Goal: Task Accomplishment & Management: Manage account settings

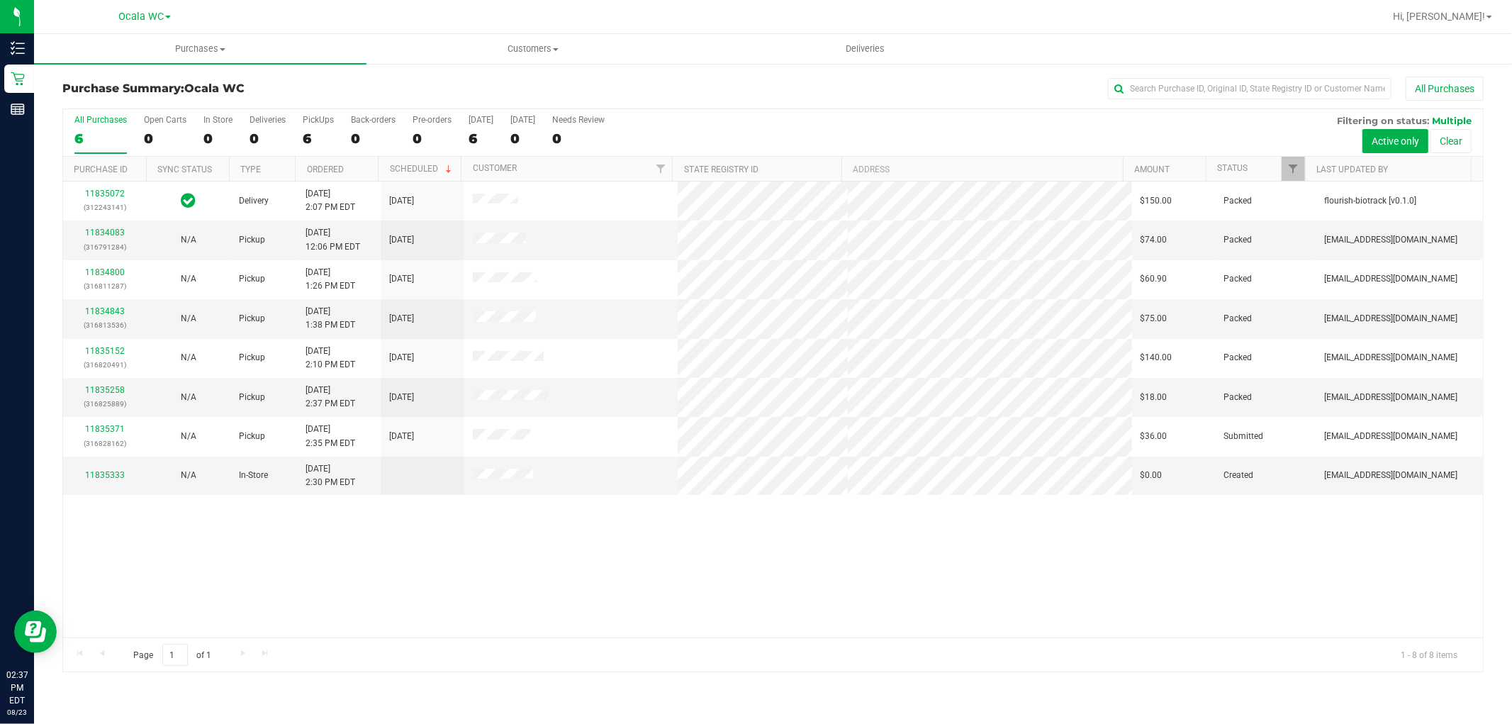
click at [0, 0] on p "Inventory" at bounding box center [0, 0] width 0 height 0
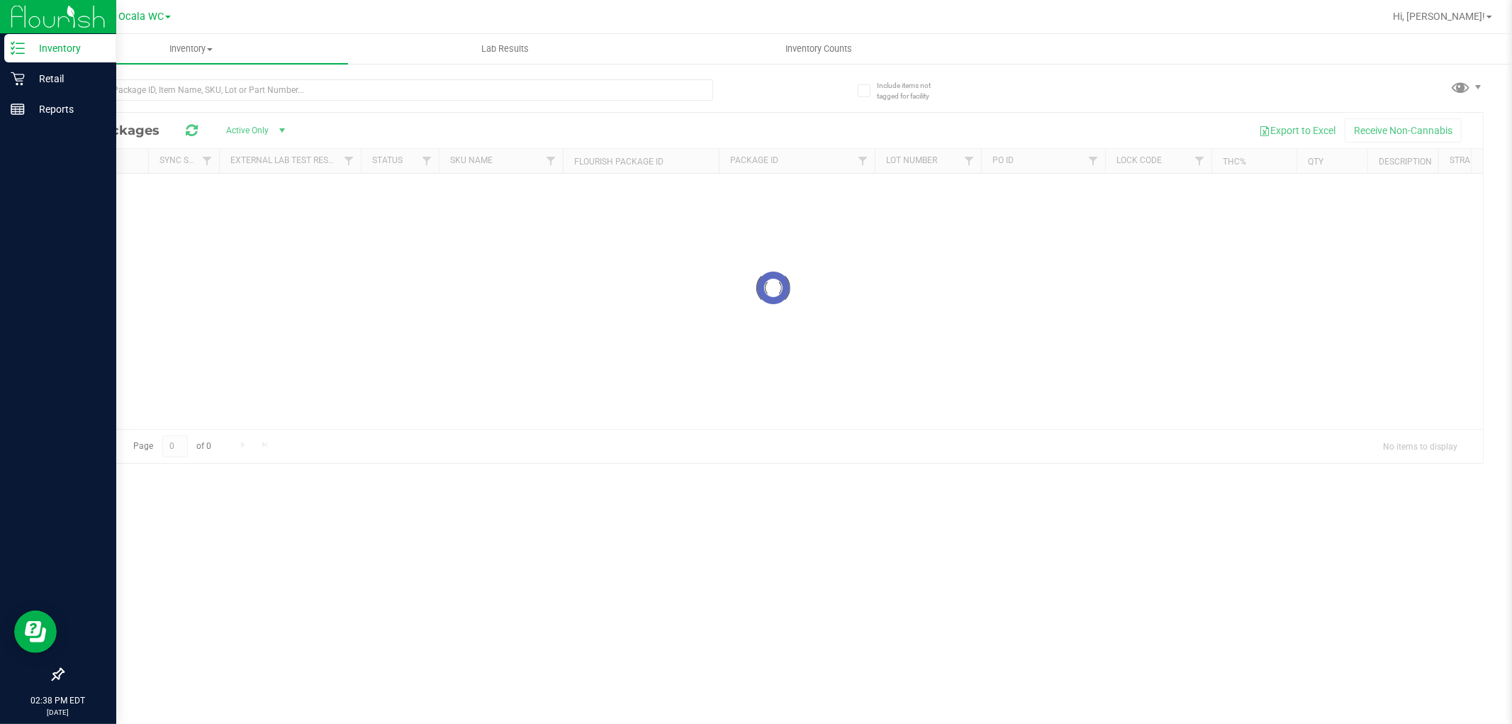
click at [230, 123] on div at bounding box center [773, 288] width 1420 height 350
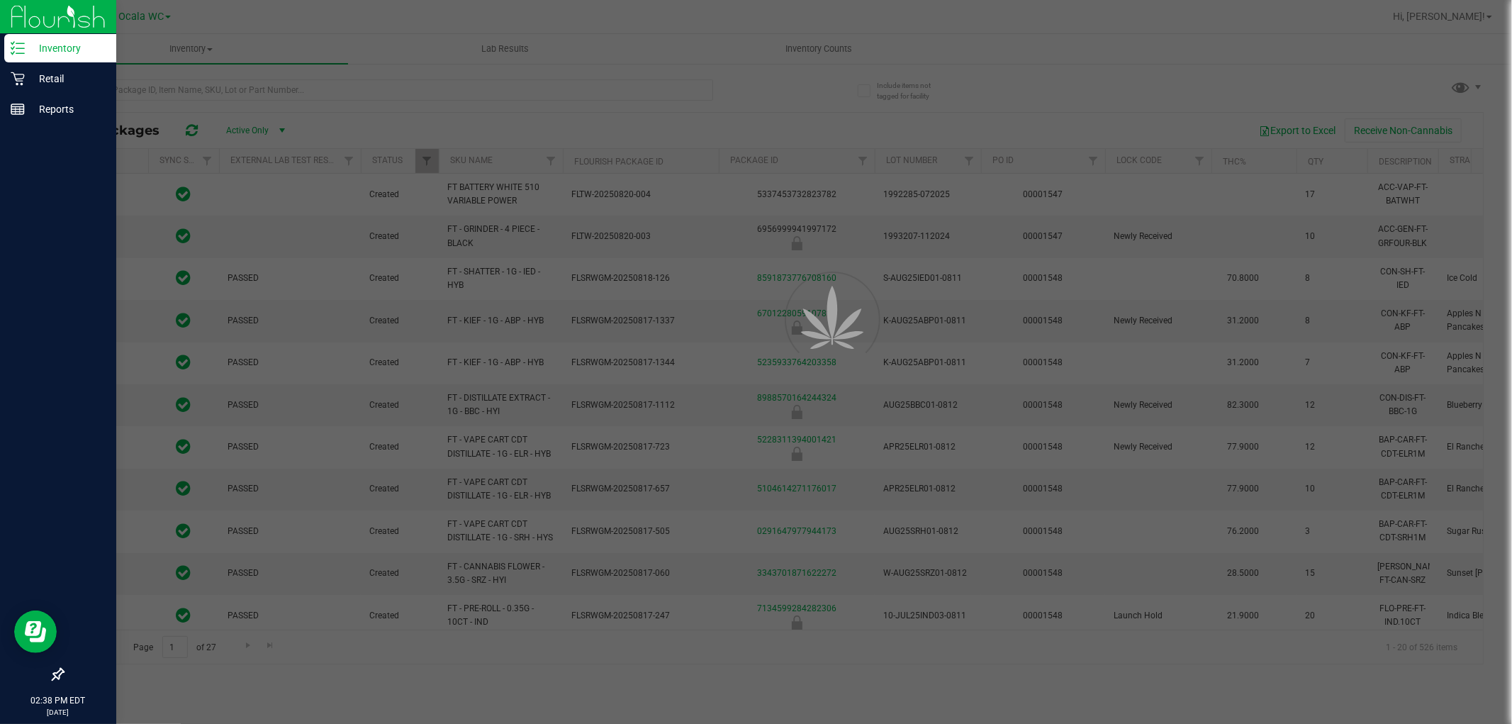
click at [262, 96] on div at bounding box center [756, 362] width 1512 height 724
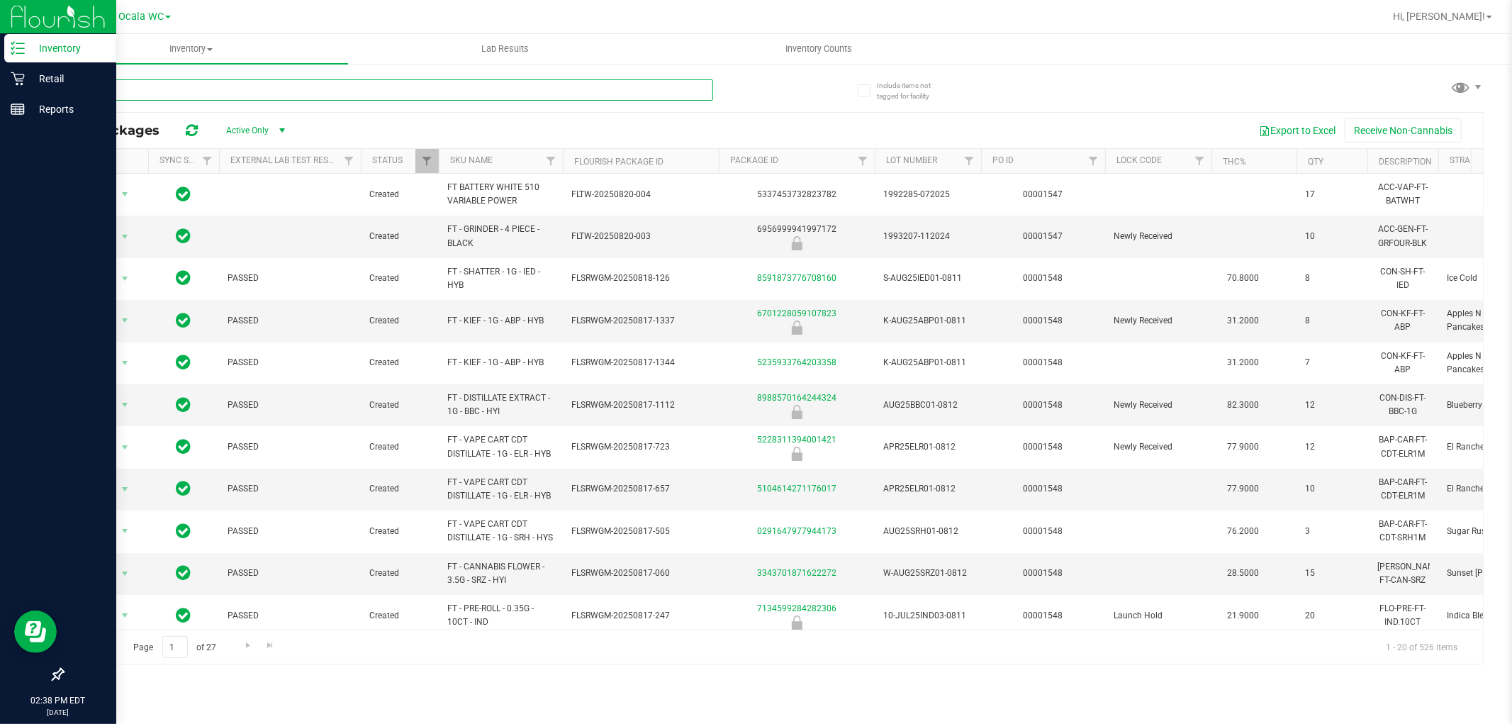
click at [364, 90] on input "text" at bounding box center [387, 89] width 651 height 21
type input "htm"
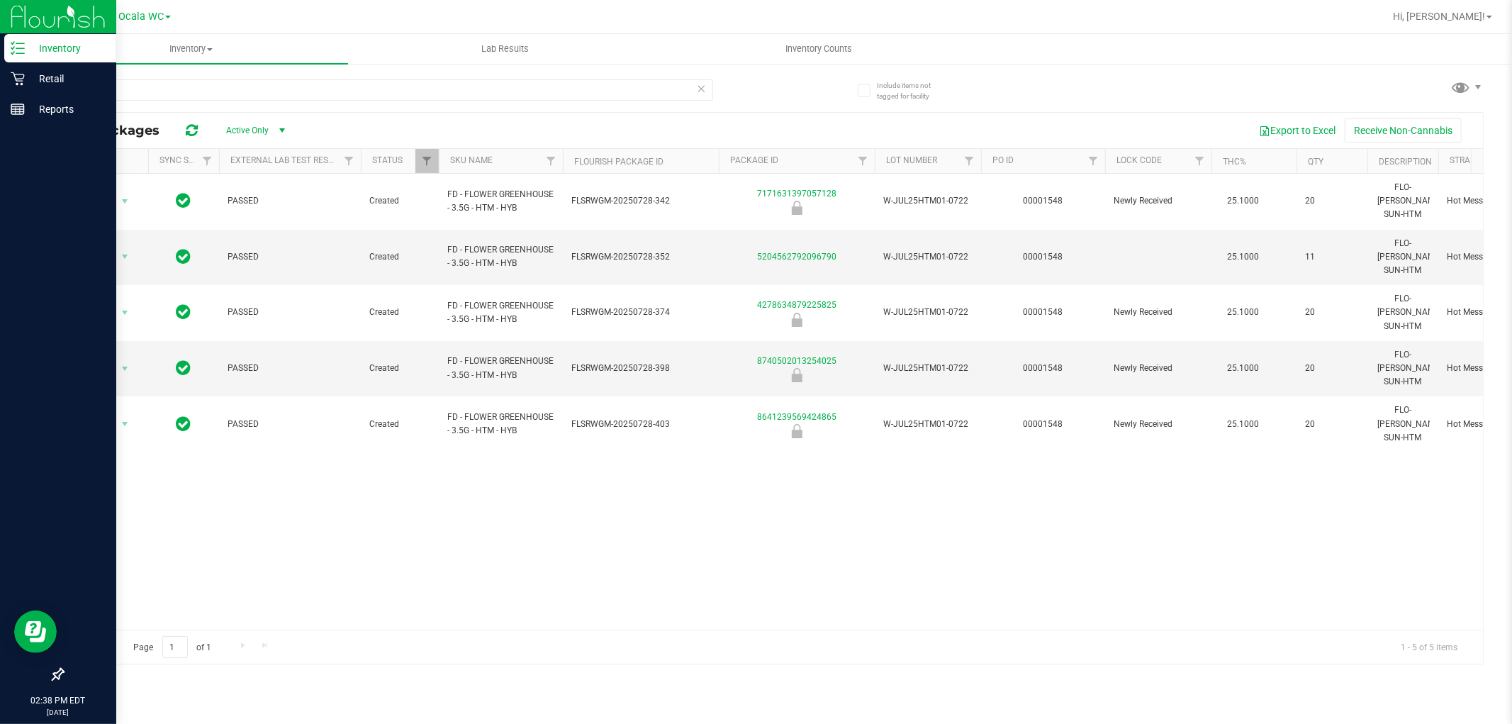
click at [717, 536] on div "Action Action Global inventory Package audit log Print package label Print prod…" at bounding box center [773, 402] width 1420 height 456
click at [13, 81] on icon at bounding box center [18, 79] width 14 height 14
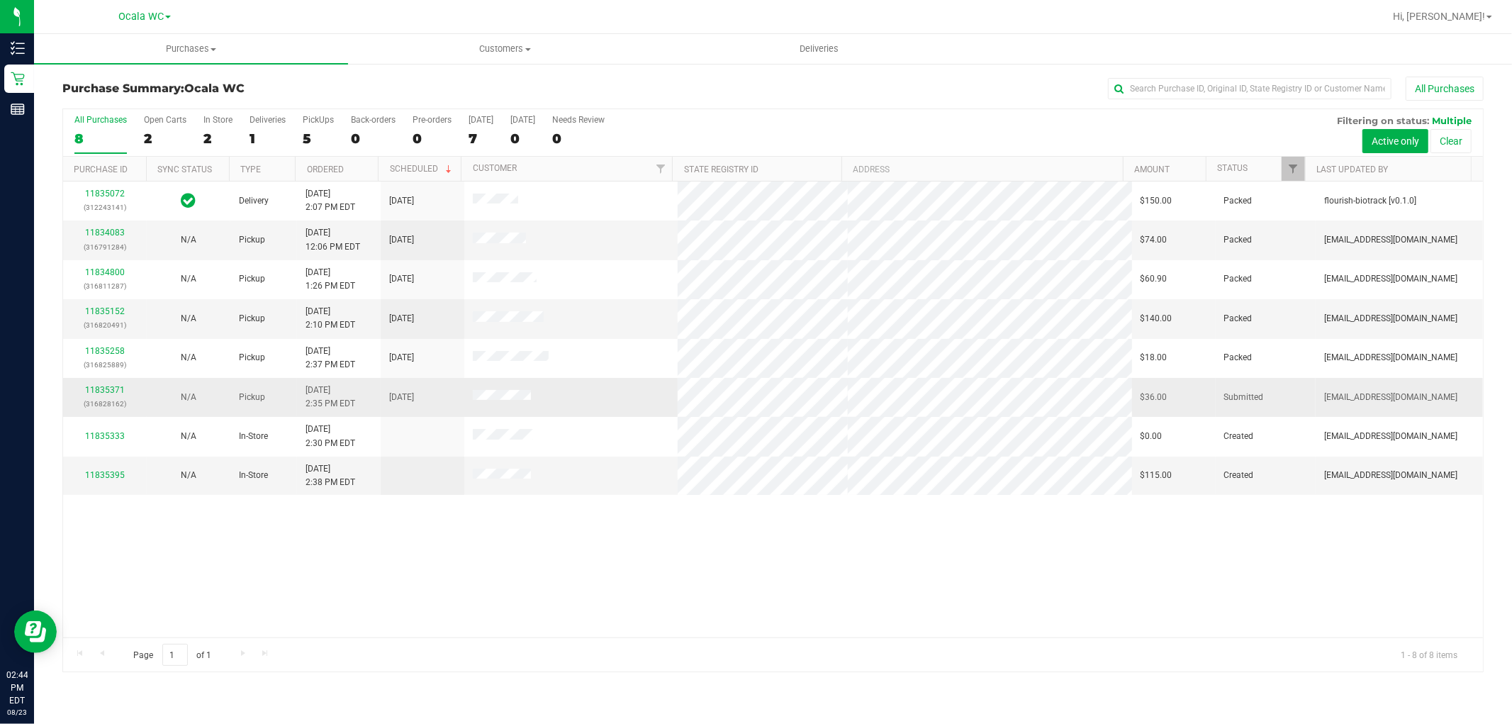
click at [98, 384] on div "11835371 (316828162)" at bounding box center [105, 396] width 67 height 27
click at [98, 393] on link "11835371" at bounding box center [105, 390] width 40 height 10
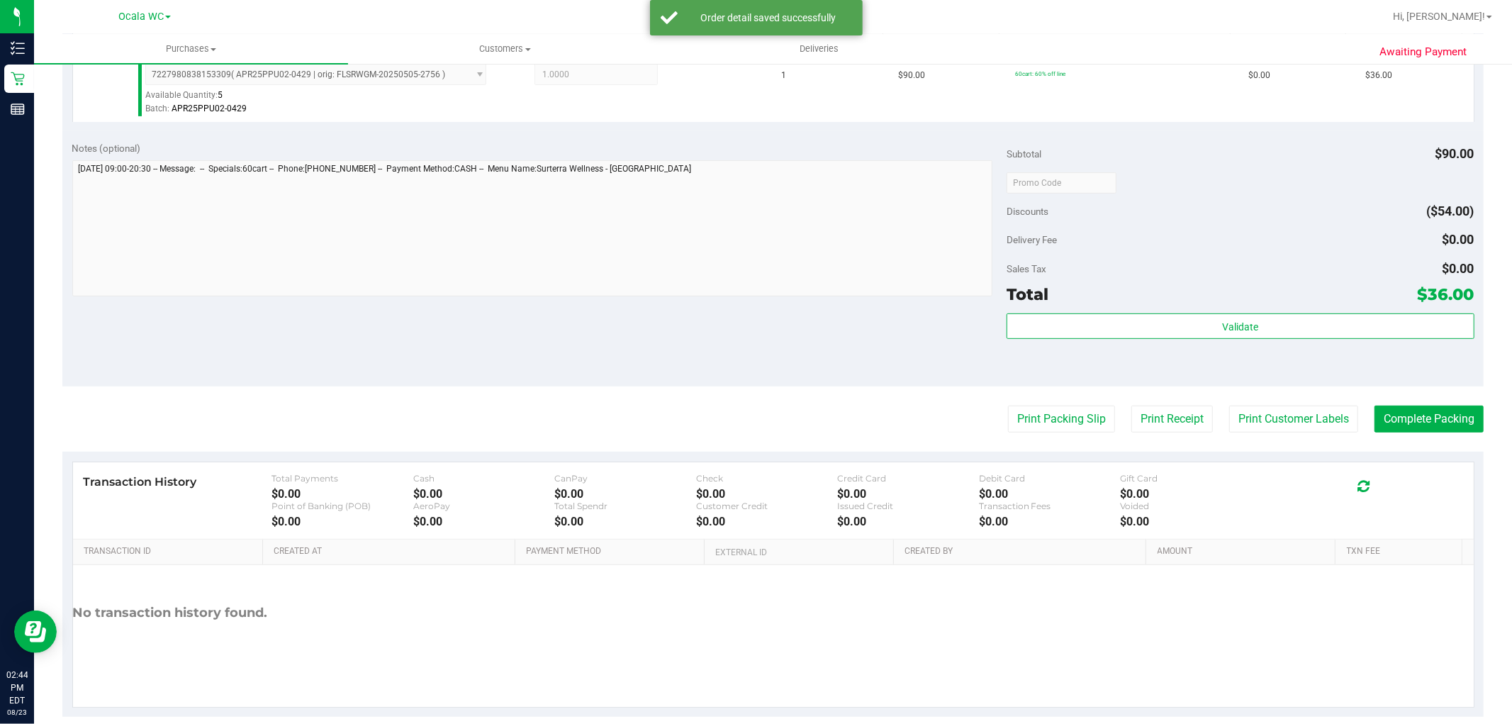
scroll to position [436, 0]
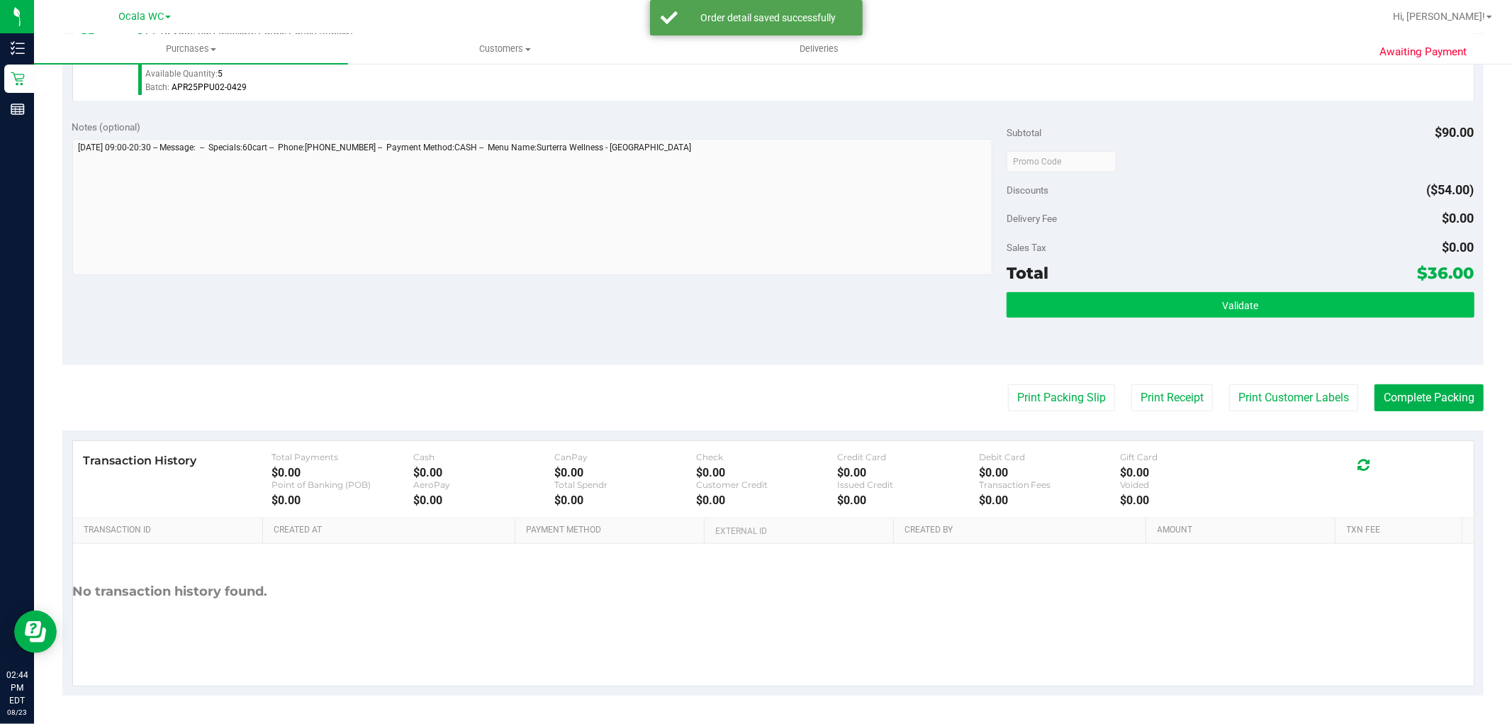
click at [1401, 292] on button "Validate" at bounding box center [1240, 305] width 467 height 26
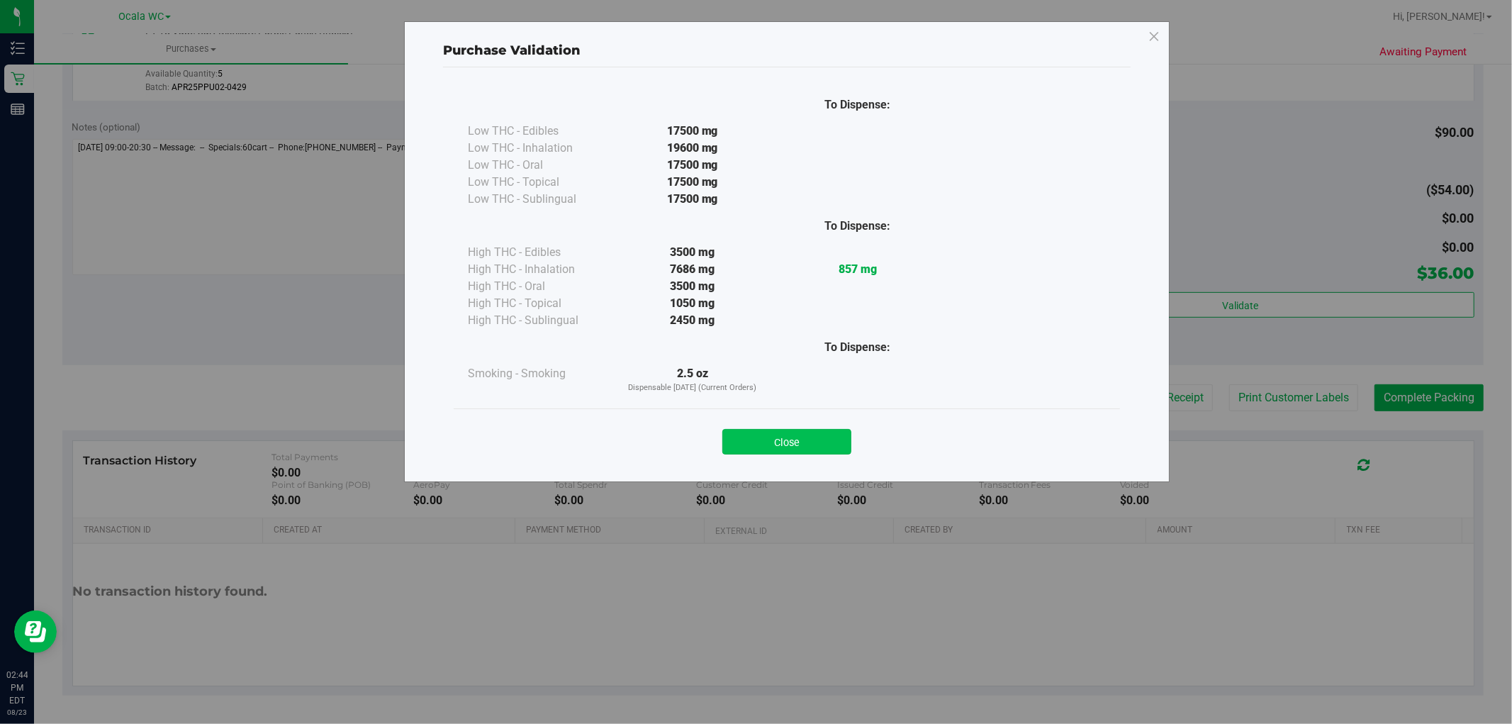
click at [799, 447] on button "Close" at bounding box center [786, 442] width 129 height 26
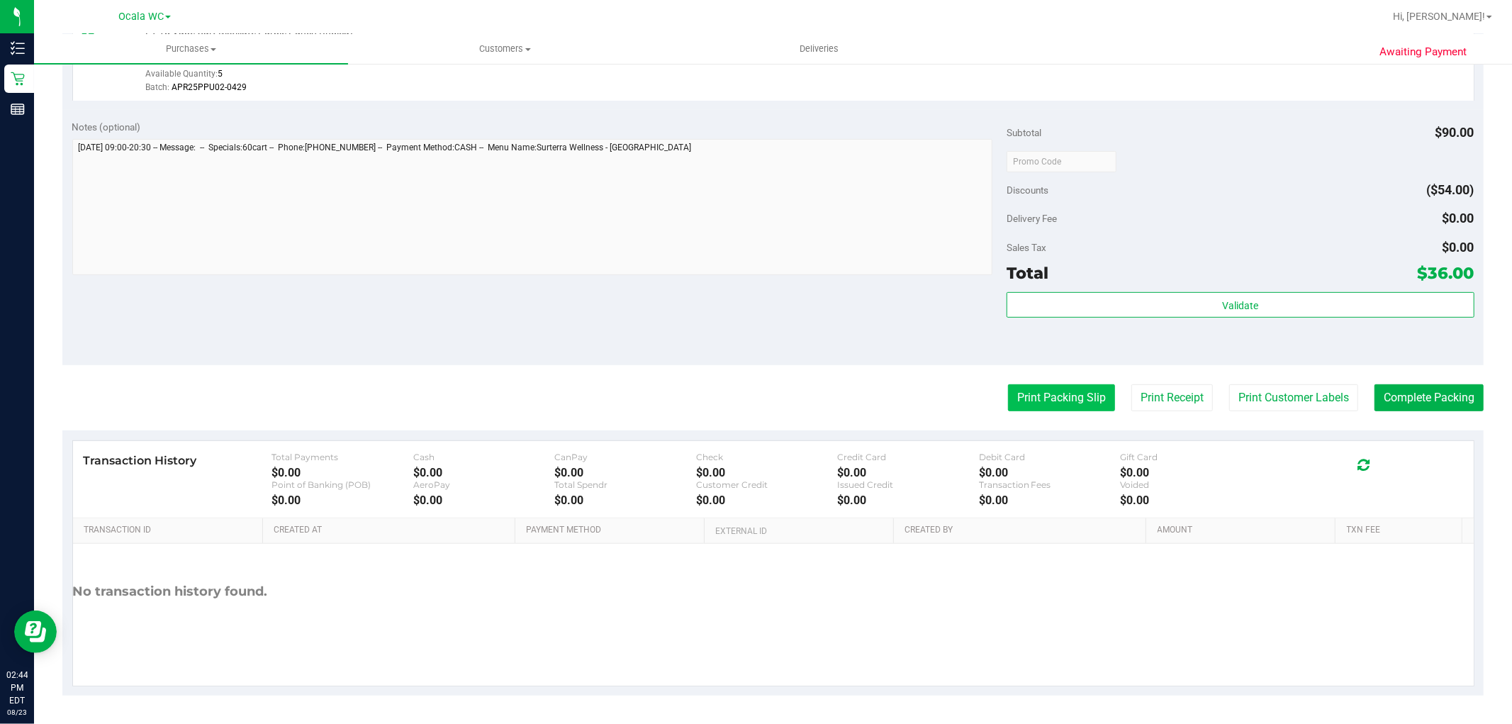
click at [1008, 401] on button "Print Packing Slip" at bounding box center [1061, 397] width 107 height 27
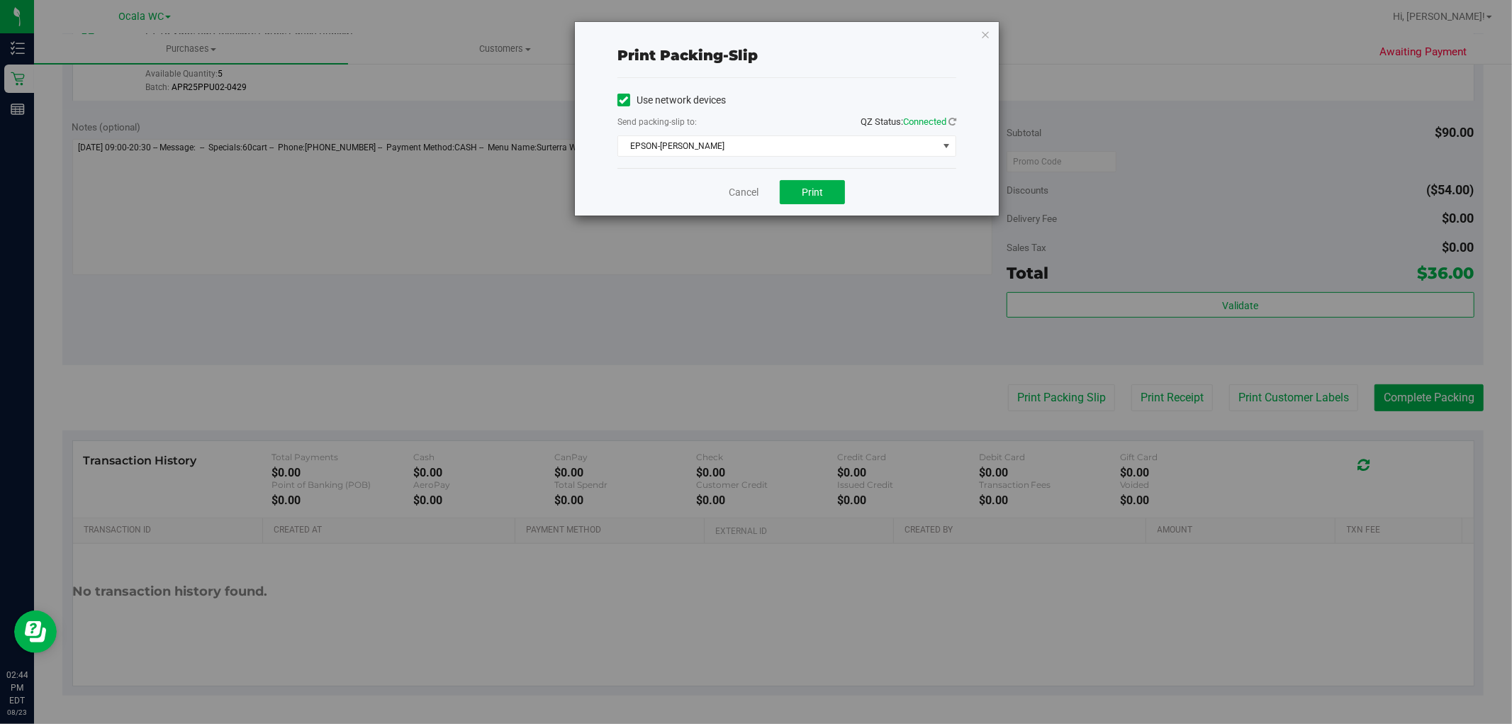
click at [1046, 413] on div "Print packing-slip Use network devices Send packing-slip to: QZ Status: Connect…" at bounding box center [761, 362] width 1523 height 724
click at [817, 191] on span "Print" at bounding box center [812, 191] width 21 height 11
click at [982, 36] on icon "button" at bounding box center [985, 34] width 10 height 17
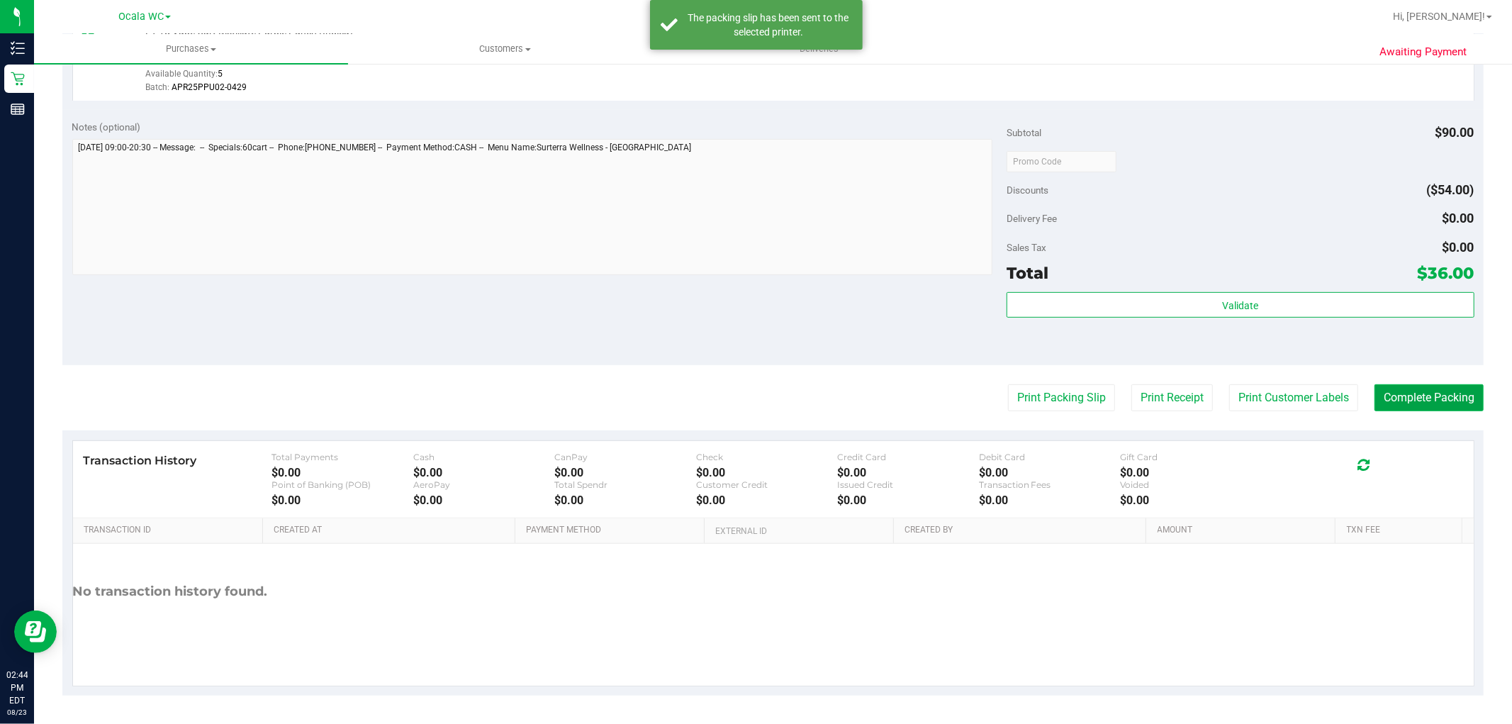
click at [1463, 409] on button "Complete Packing" at bounding box center [1429, 397] width 109 height 27
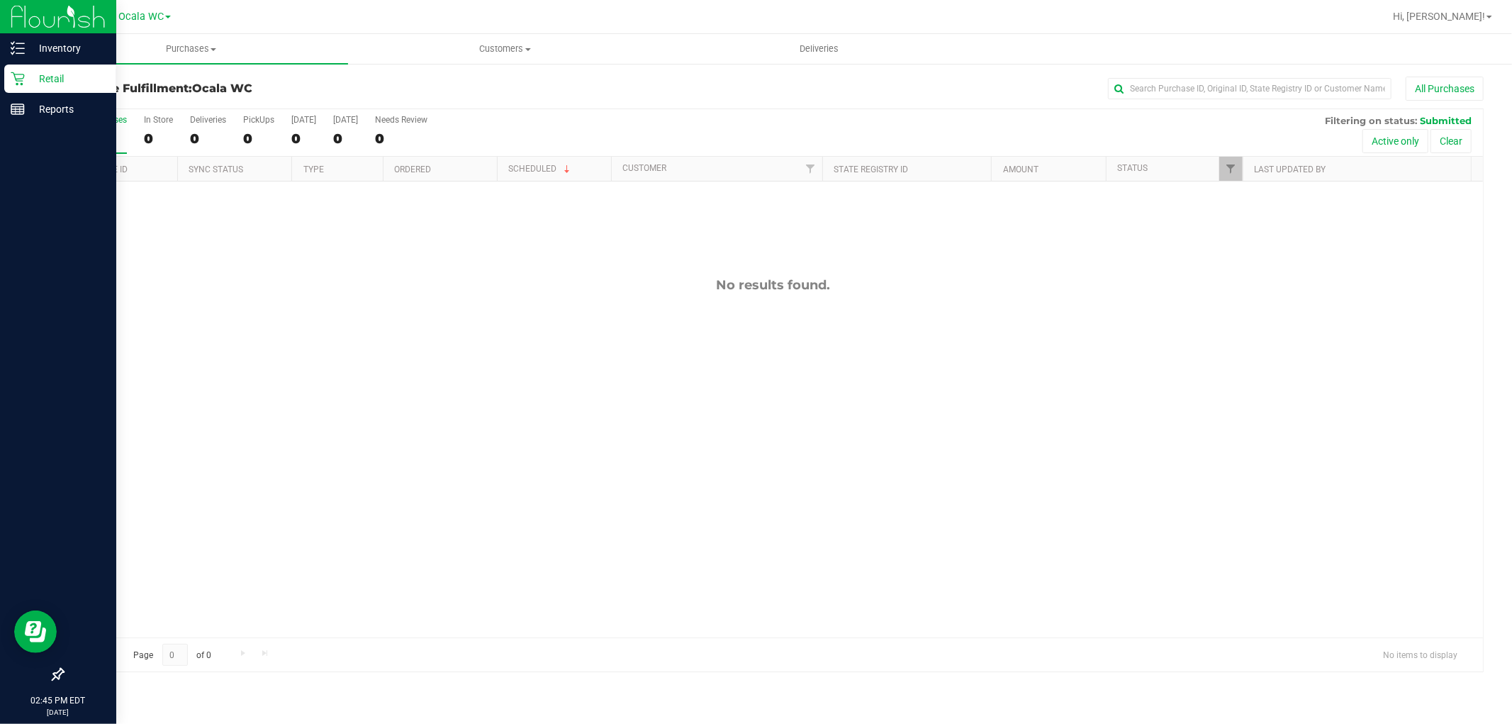
click at [48, 81] on p "Retail" at bounding box center [67, 78] width 85 height 17
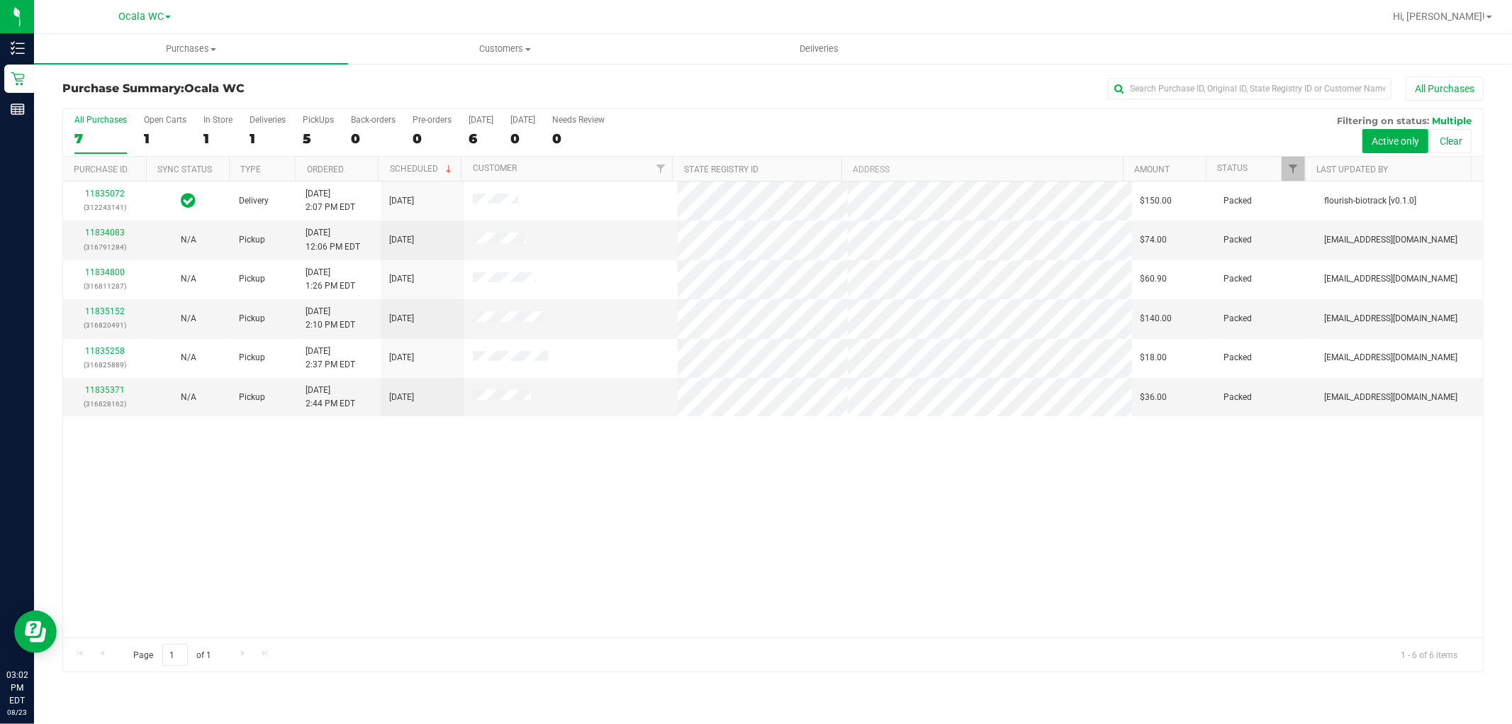
click at [502, 520] on div "11835072 (312243141) Delivery [DATE] 2:07 PM EDT 8/27/2025 $150.00 Packed flour…" at bounding box center [773, 409] width 1420 height 456
click at [571, 560] on div "11835072 (312243141) Delivery [DATE] 2:07 PM EDT 8/27/2025 $150.00 Packed flour…" at bounding box center [773, 409] width 1420 height 456
click at [192, 564] on div "11835072 (312243141) Delivery [DATE] 2:07 PM EDT 8/27/2025 $150.00 Packed flour…" at bounding box center [773, 409] width 1420 height 456
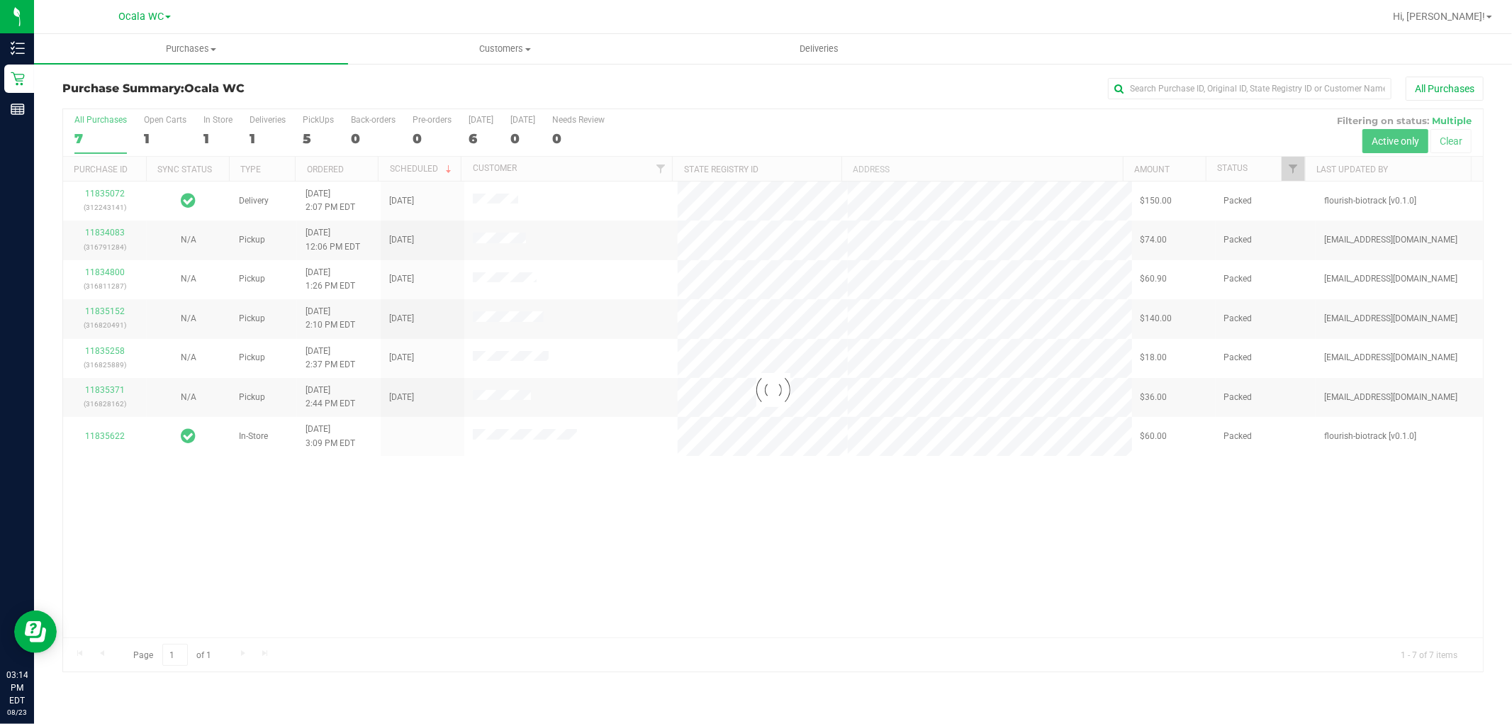
click at [774, 484] on div at bounding box center [773, 390] width 1420 height 562
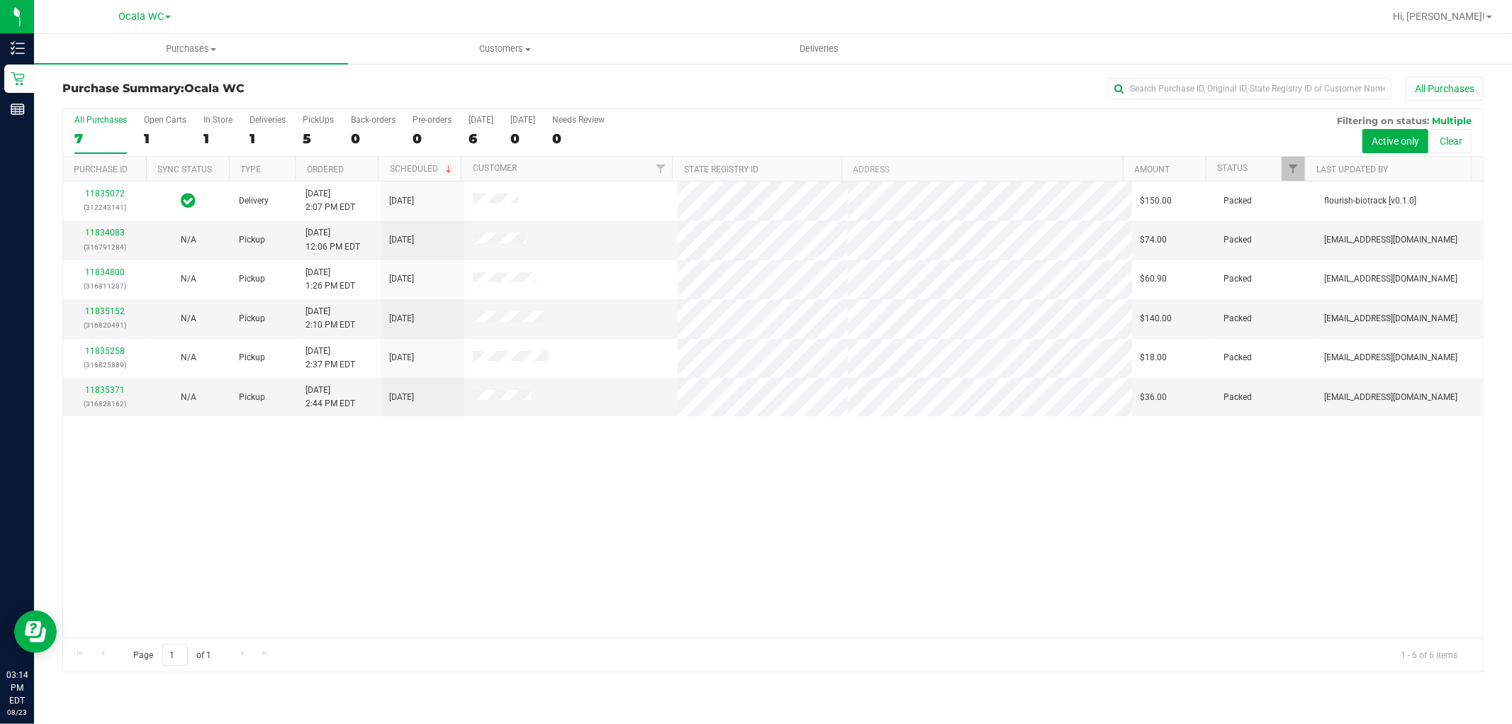
click at [774, 480] on div "11835072 (312243141) Delivery [DATE] 2:07 PM EDT 8/27/2025 $150.00 Packed flour…" at bounding box center [773, 409] width 1420 height 456
click at [847, 629] on div "11835072 (312243141) Delivery [DATE] 2:07 PM EDT 8/27/2025 $150.00 Packed flour…" at bounding box center [773, 409] width 1420 height 456
click at [86, 388] on link "11835687" at bounding box center [105, 390] width 40 height 10
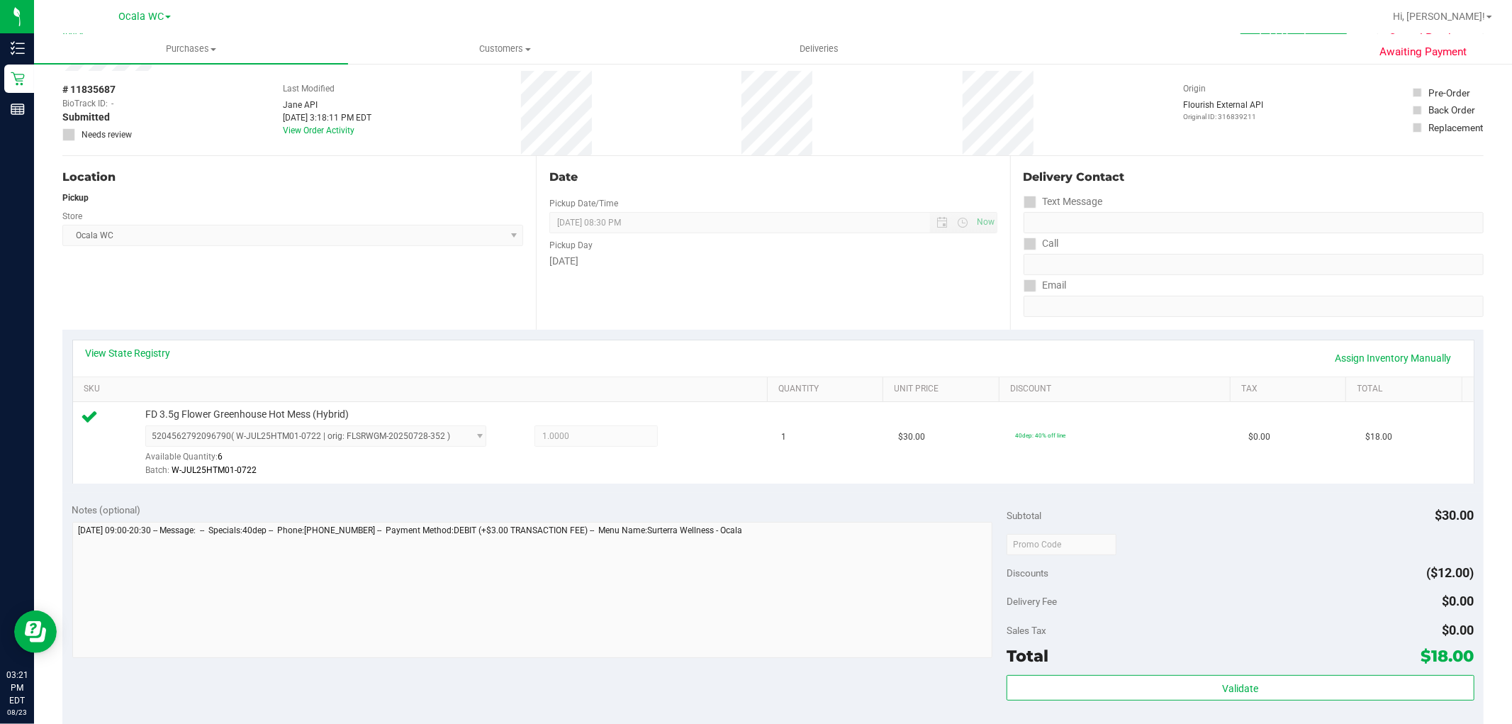
scroll to position [131, 0]
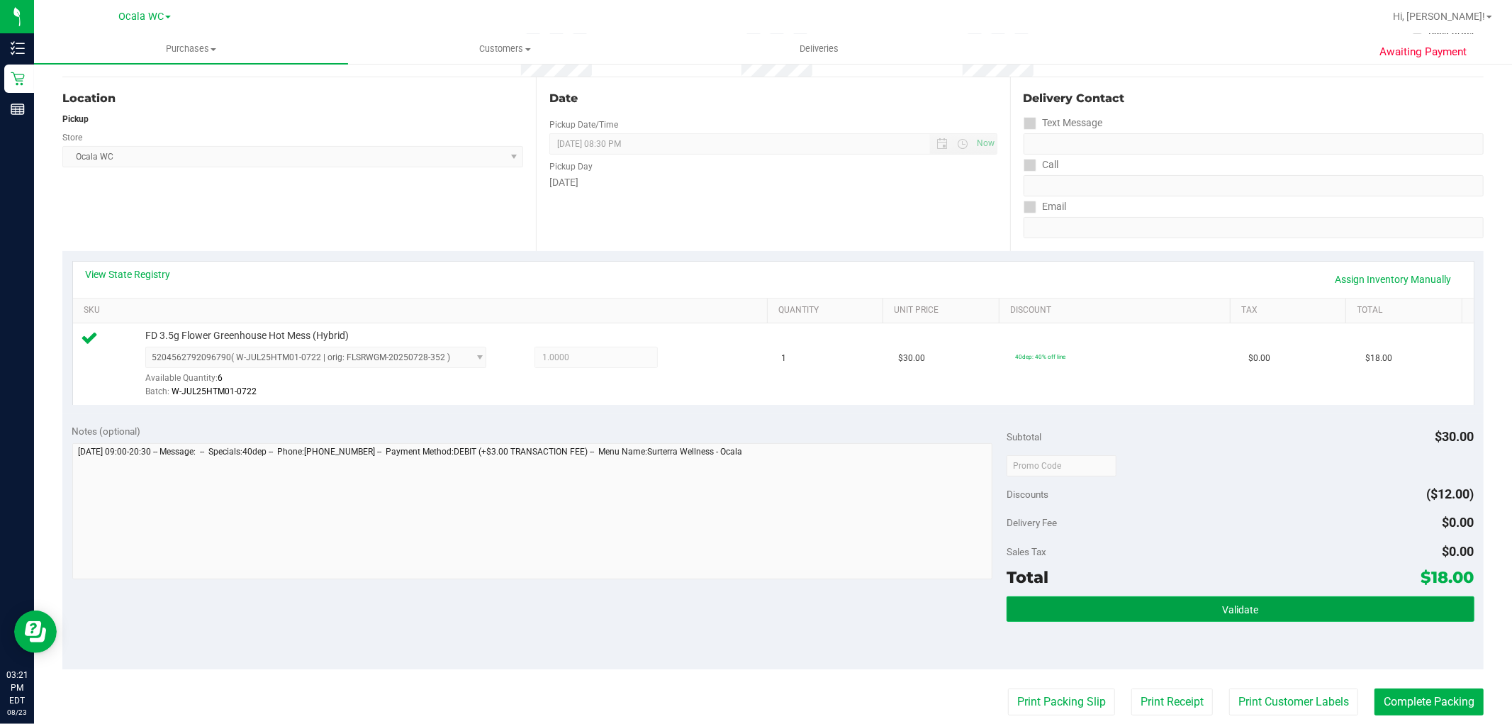
click at [1313, 620] on button "Validate" at bounding box center [1240, 609] width 467 height 26
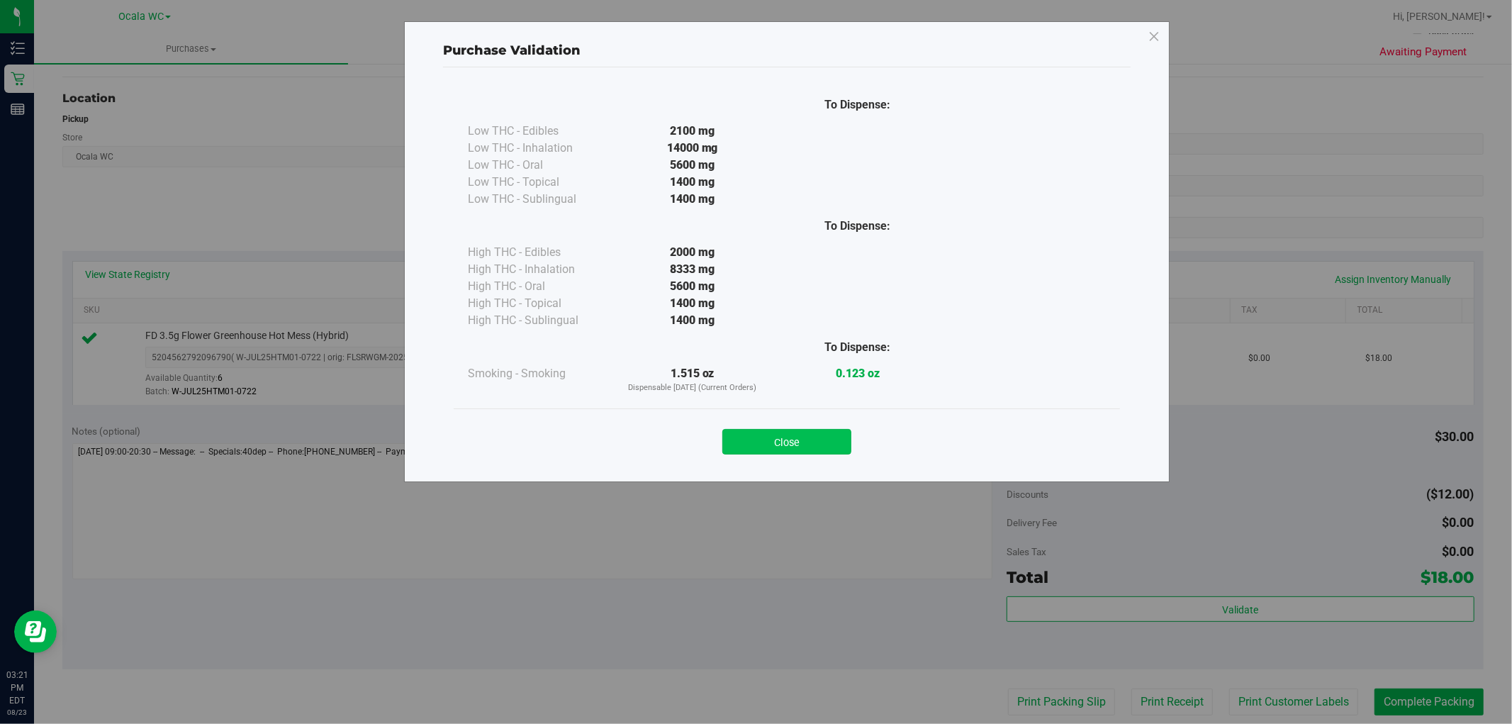
click at [834, 435] on button "Close" at bounding box center [786, 442] width 129 height 26
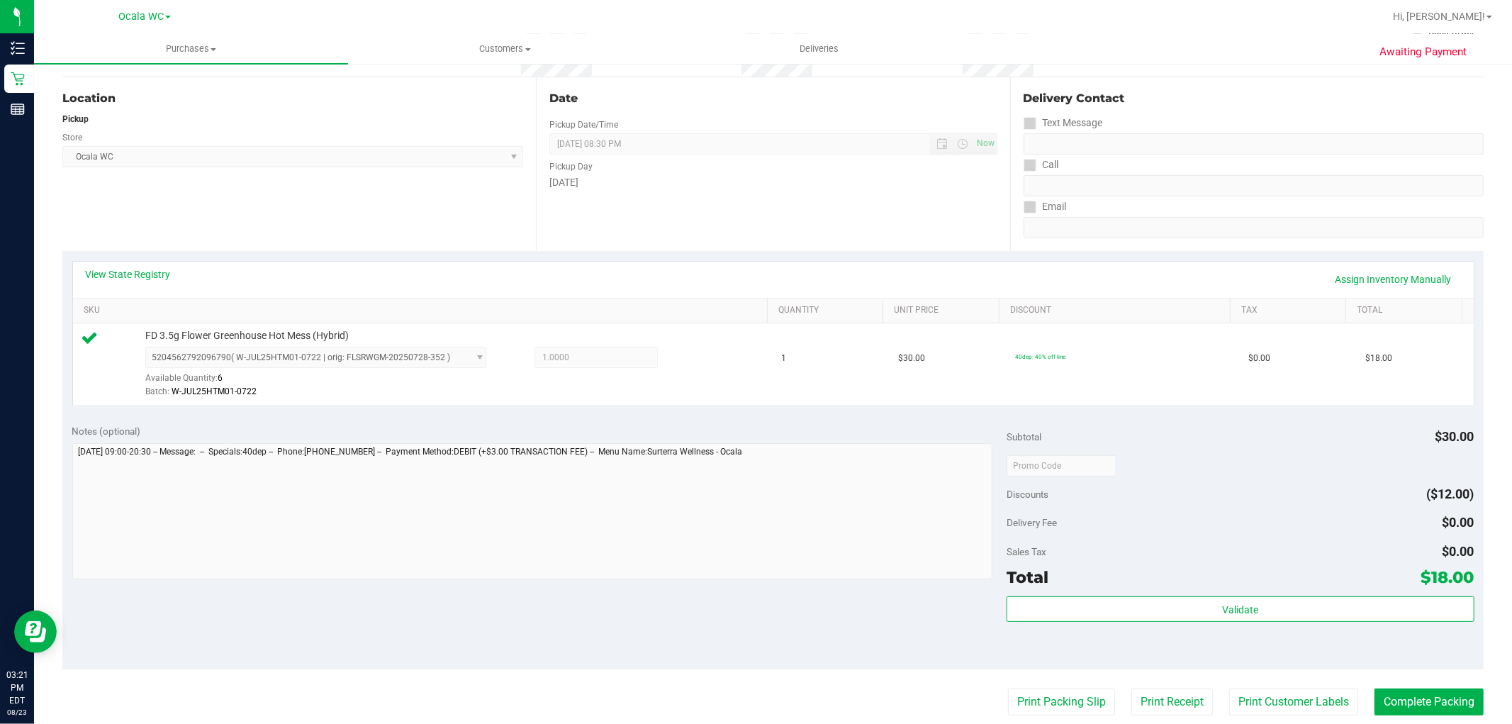
scroll to position [436, 0]
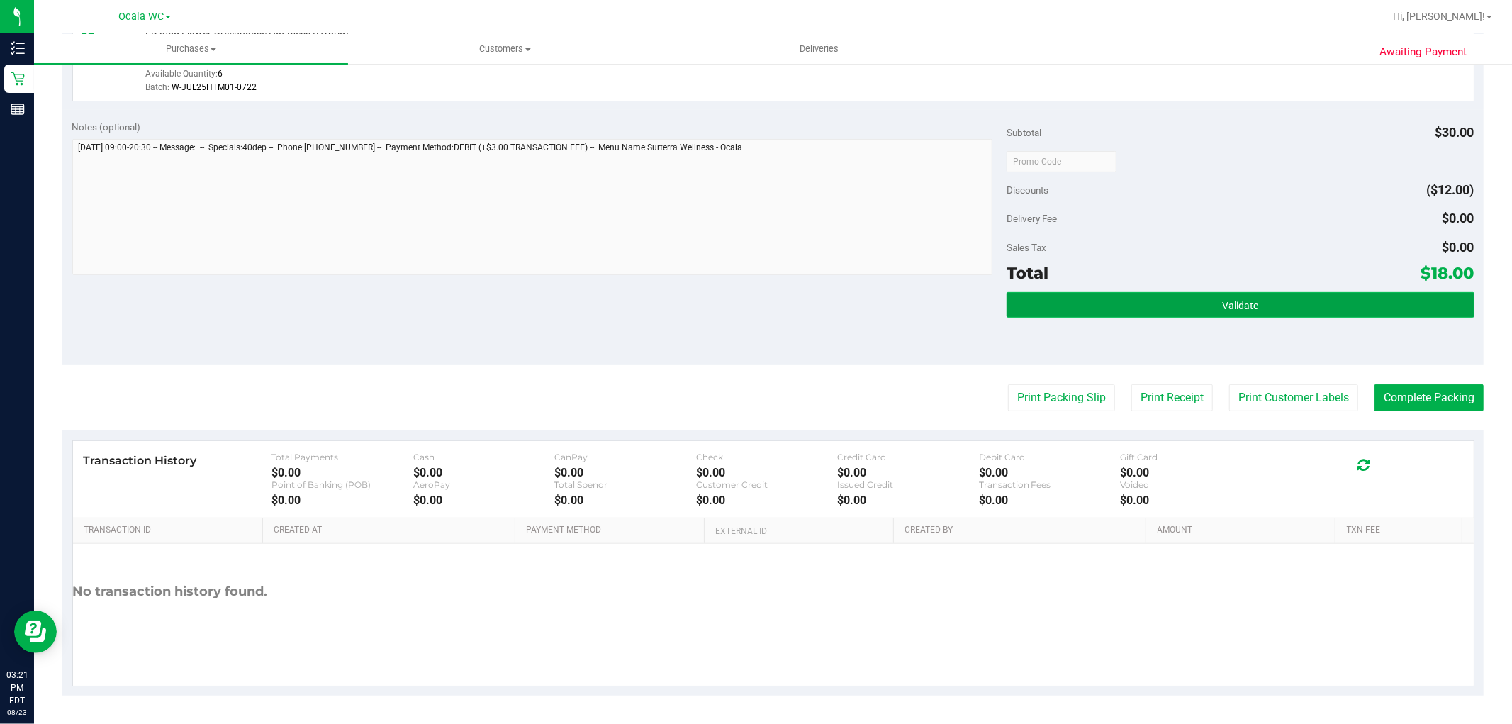
click at [1022, 296] on button "Validate" at bounding box center [1240, 305] width 467 height 26
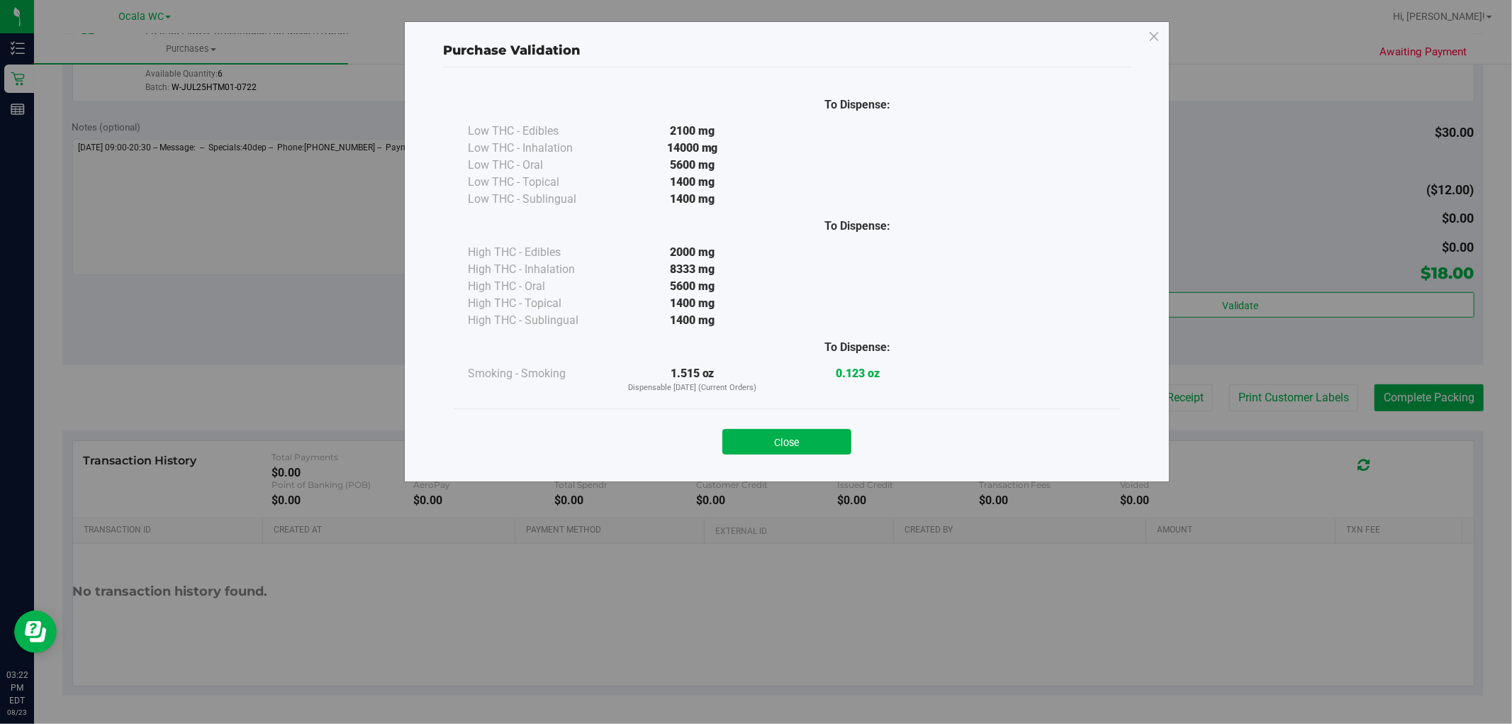
drag, startPoint x: 783, startPoint y: 433, endPoint x: 795, endPoint y: 428, distance: 13.0
click at [790, 429] on button "Close" at bounding box center [786, 442] width 129 height 26
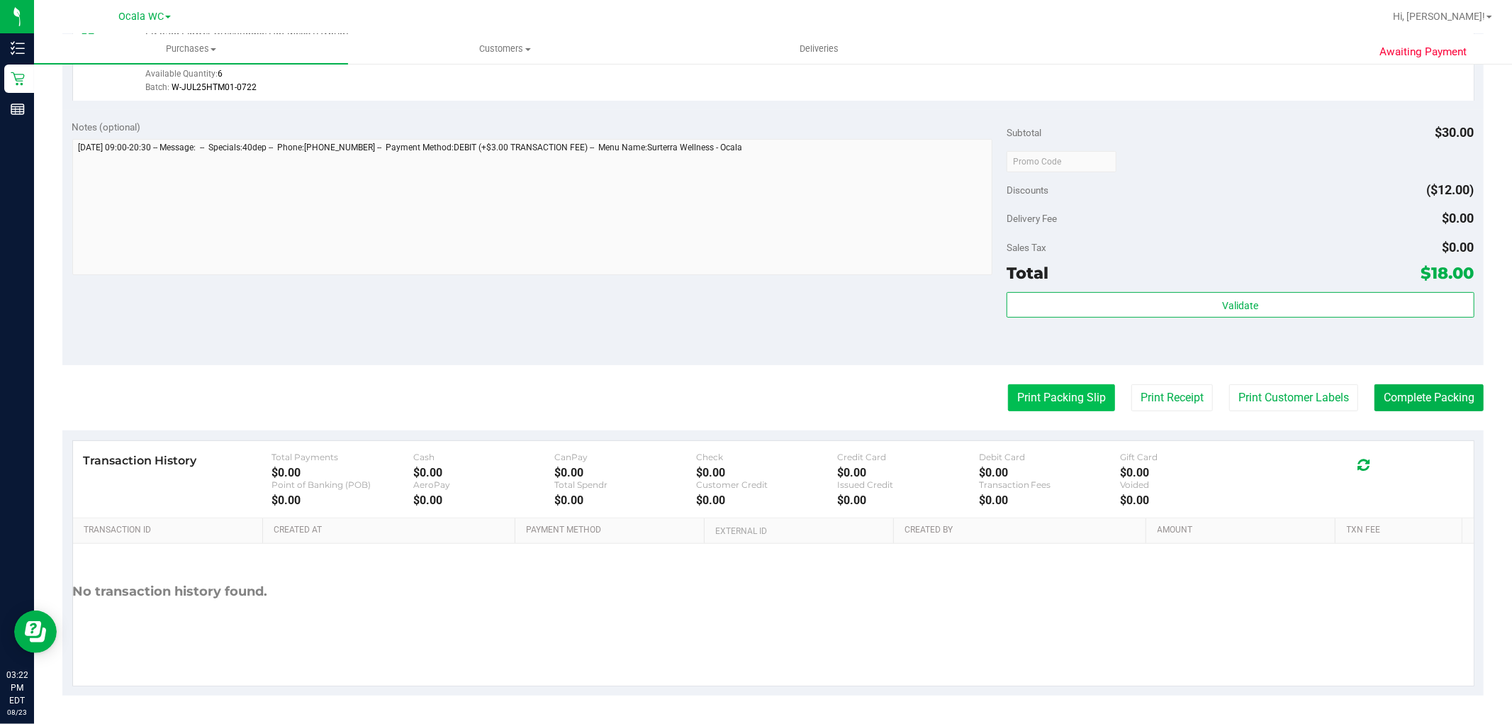
click at [1068, 395] on button "Print Packing Slip" at bounding box center [1061, 397] width 107 height 27
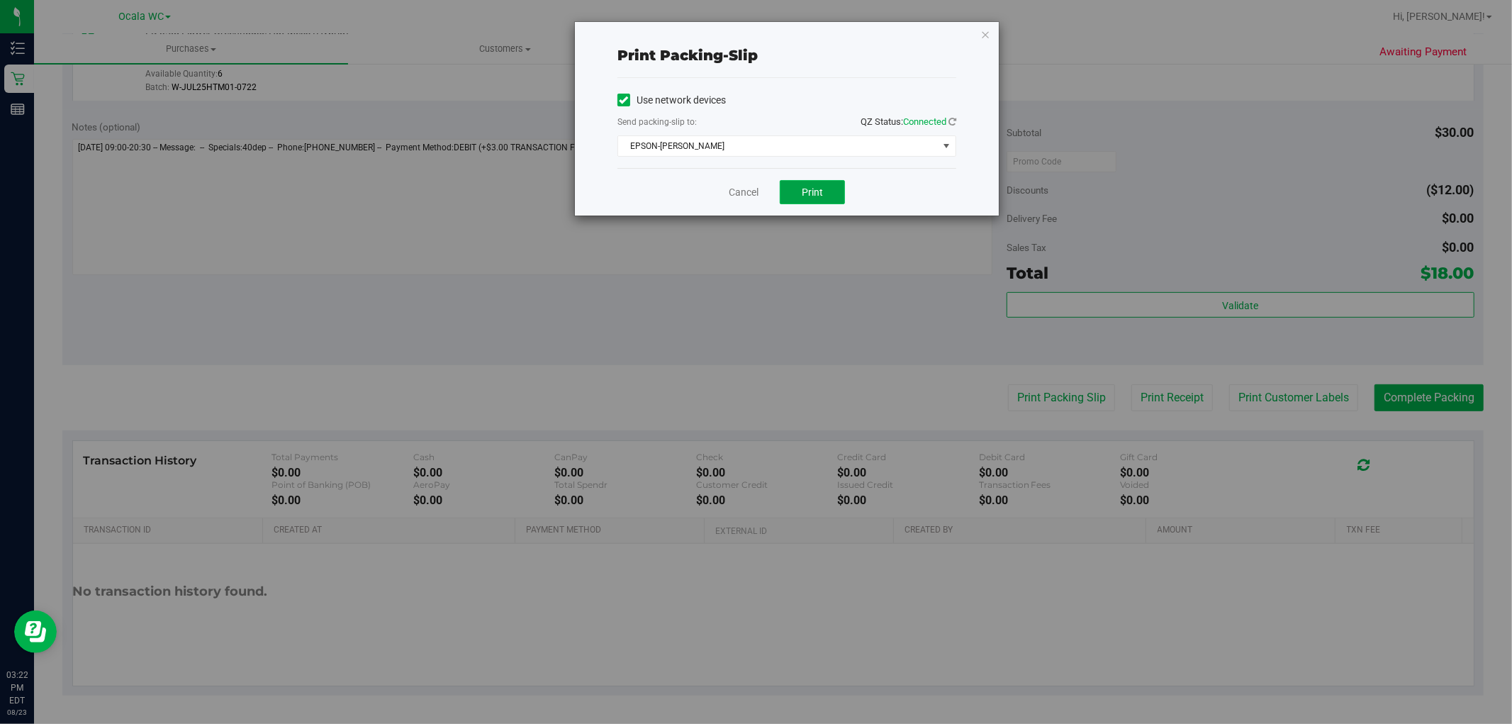
click at [809, 196] on span "Print" at bounding box center [812, 191] width 21 height 11
click at [739, 191] on link "Cancel" at bounding box center [744, 192] width 30 height 15
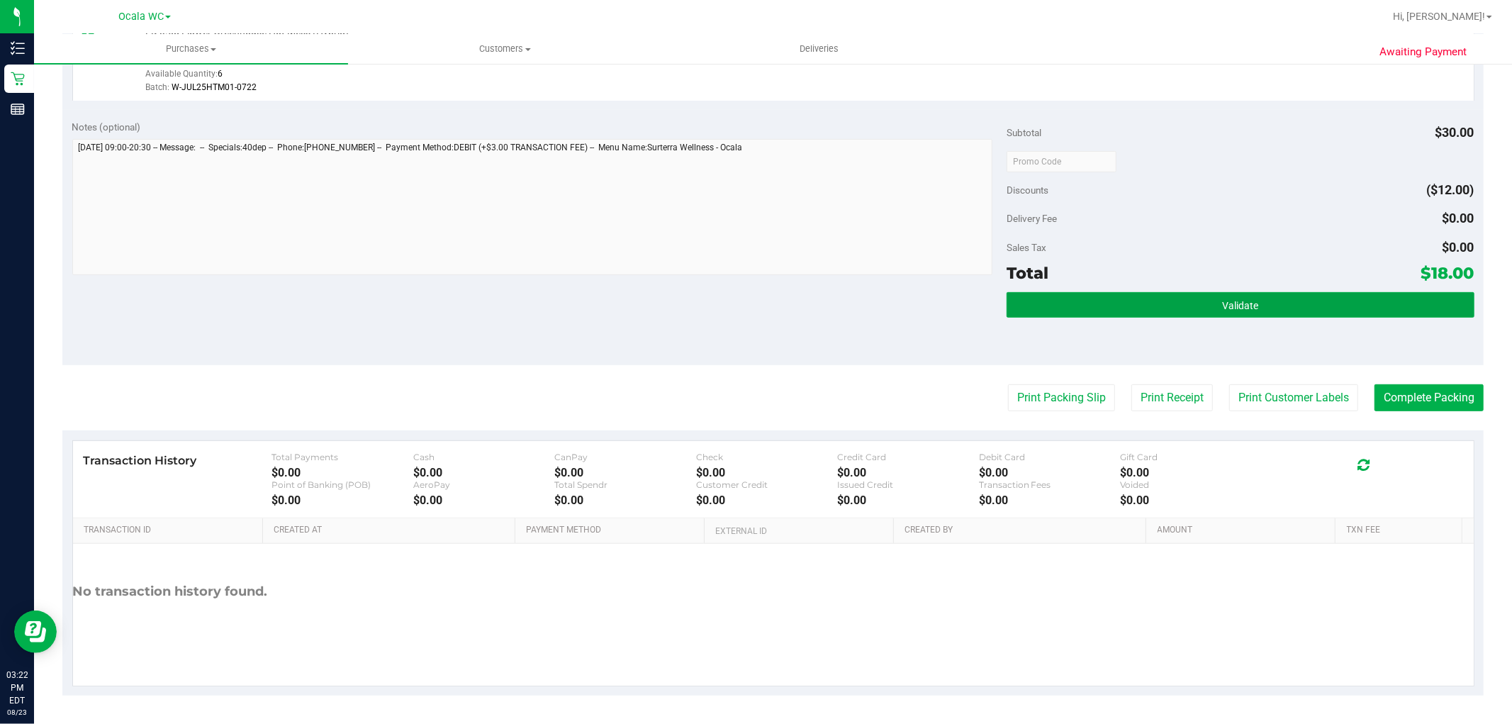
click at [1326, 295] on button "Validate" at bounding box center [1240, 305] width 467 height 26
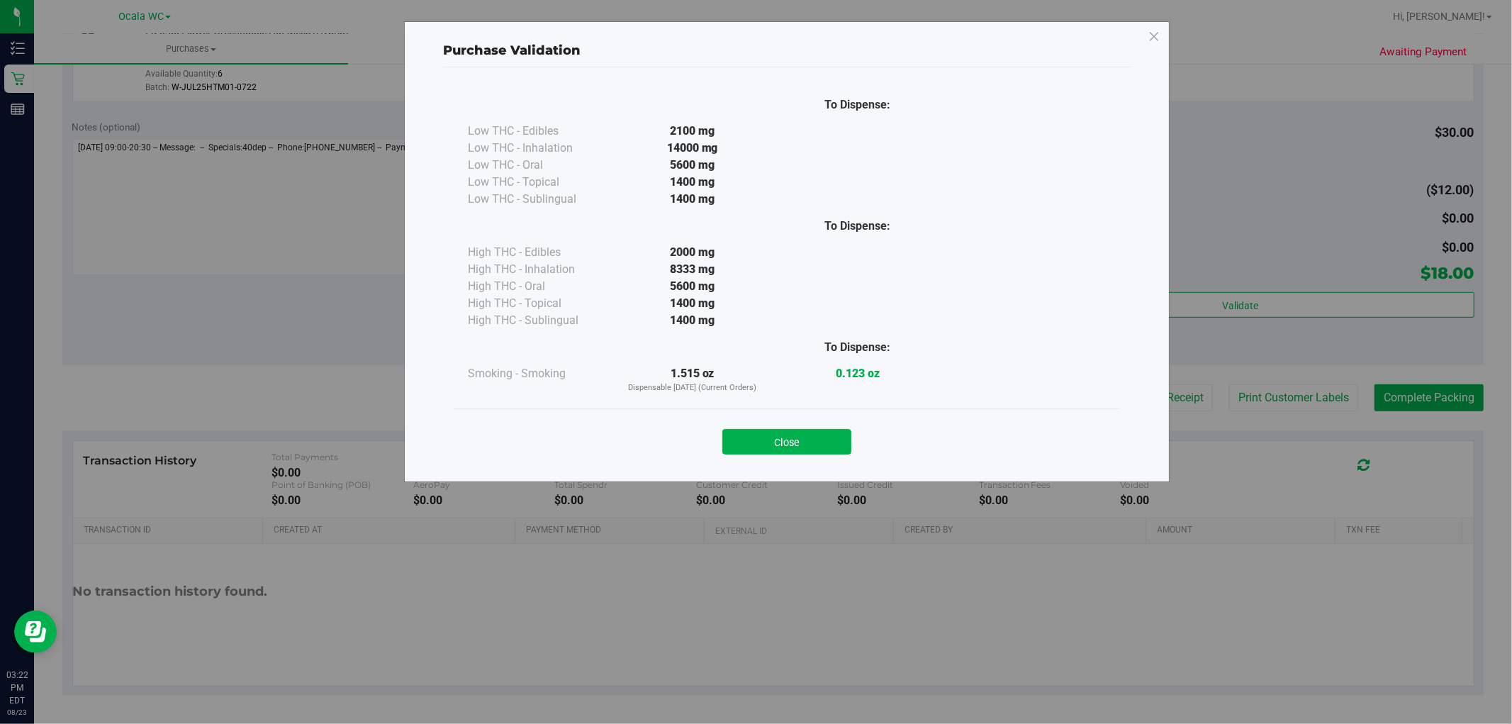
click at [1365, 406] on div "Purchase Validation To Dispense: Low THC - Edibles 2100 mg" at bounding box center [761, 362] width 1523 height 724
click at [787, 442] on button "Close" at bounding box center [786, 442] width 129 height 26
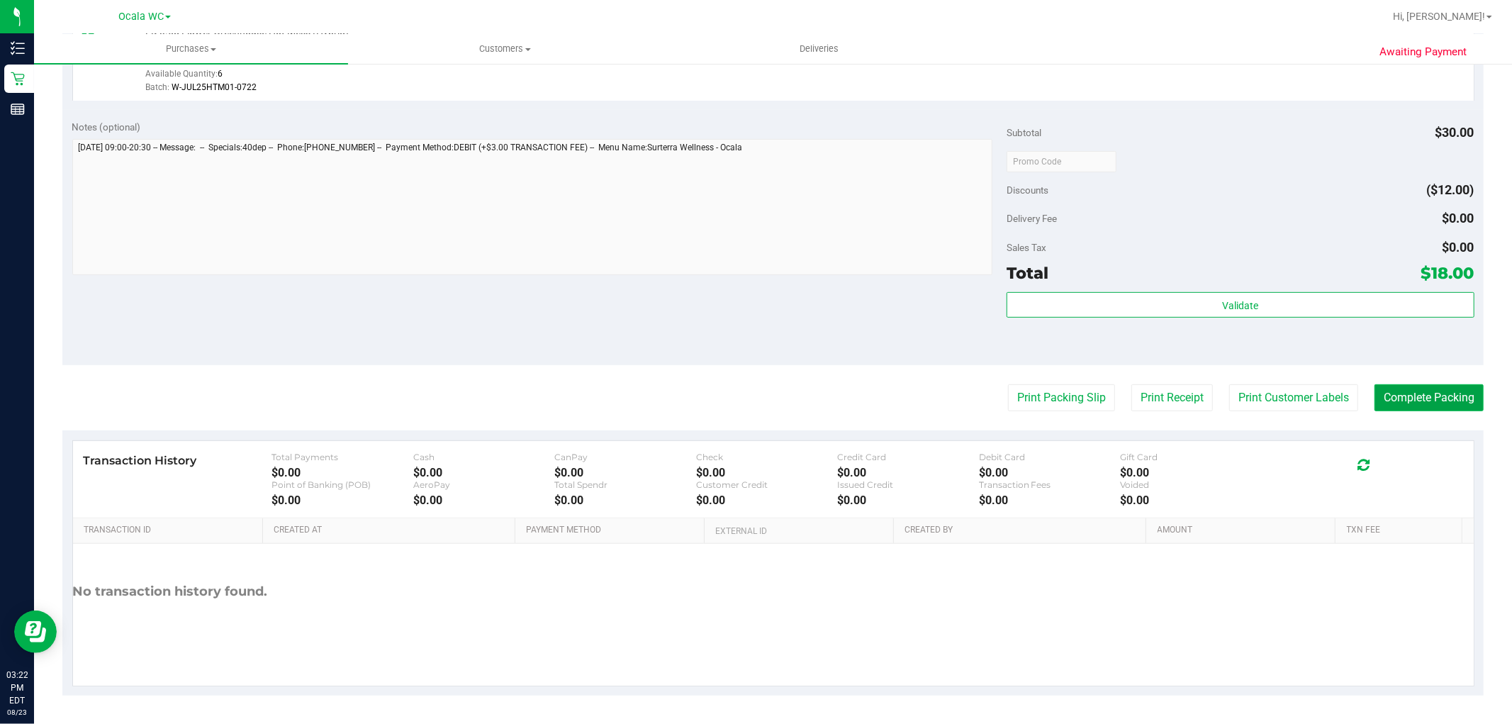
click at [1389, 395] on button "Complete Packing" at bounding box center [1429, 397] width 109 height 27
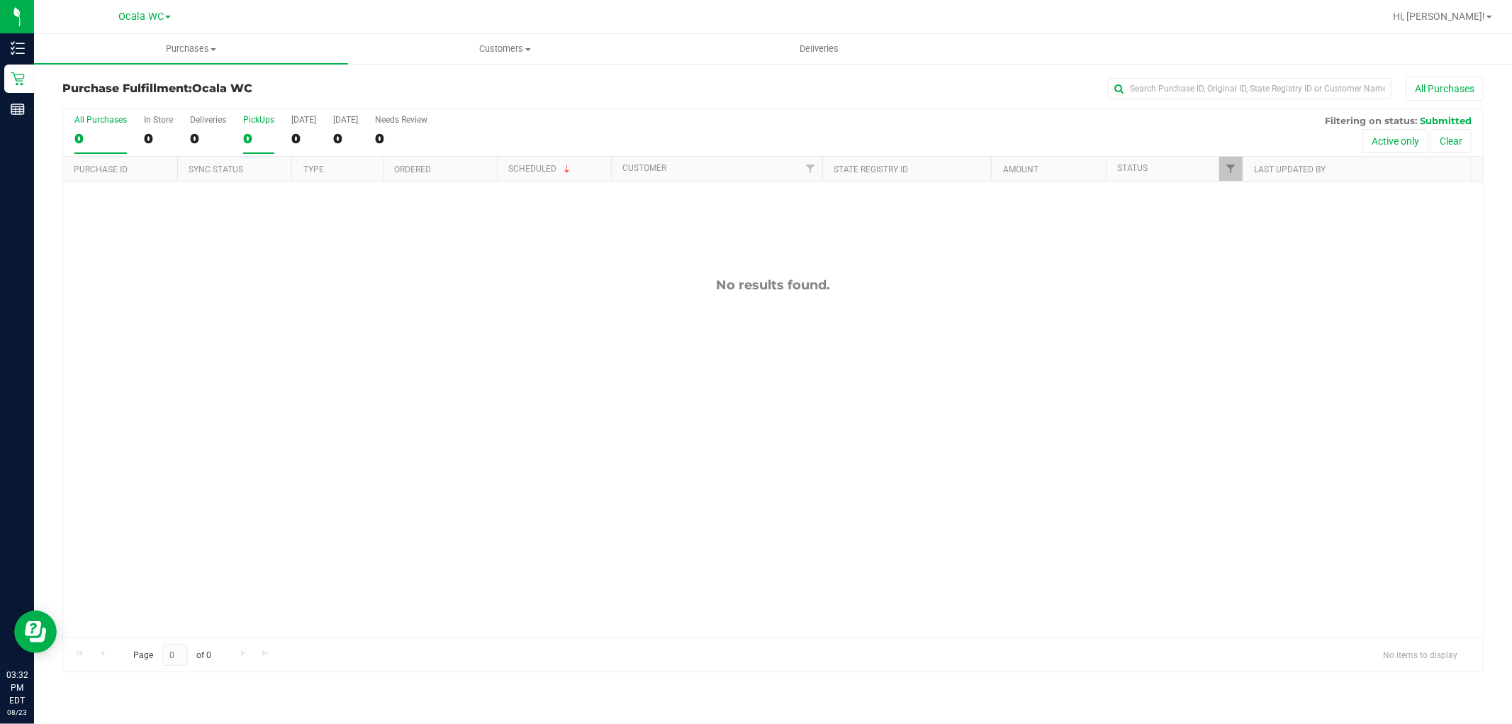
click at [258, 124] on div "PickUps" at bounding box center [258, 120] width 31 height 10
click at [0, 0] on input "PickUps 0" at bounding box center [0, 0] width 0 height 0
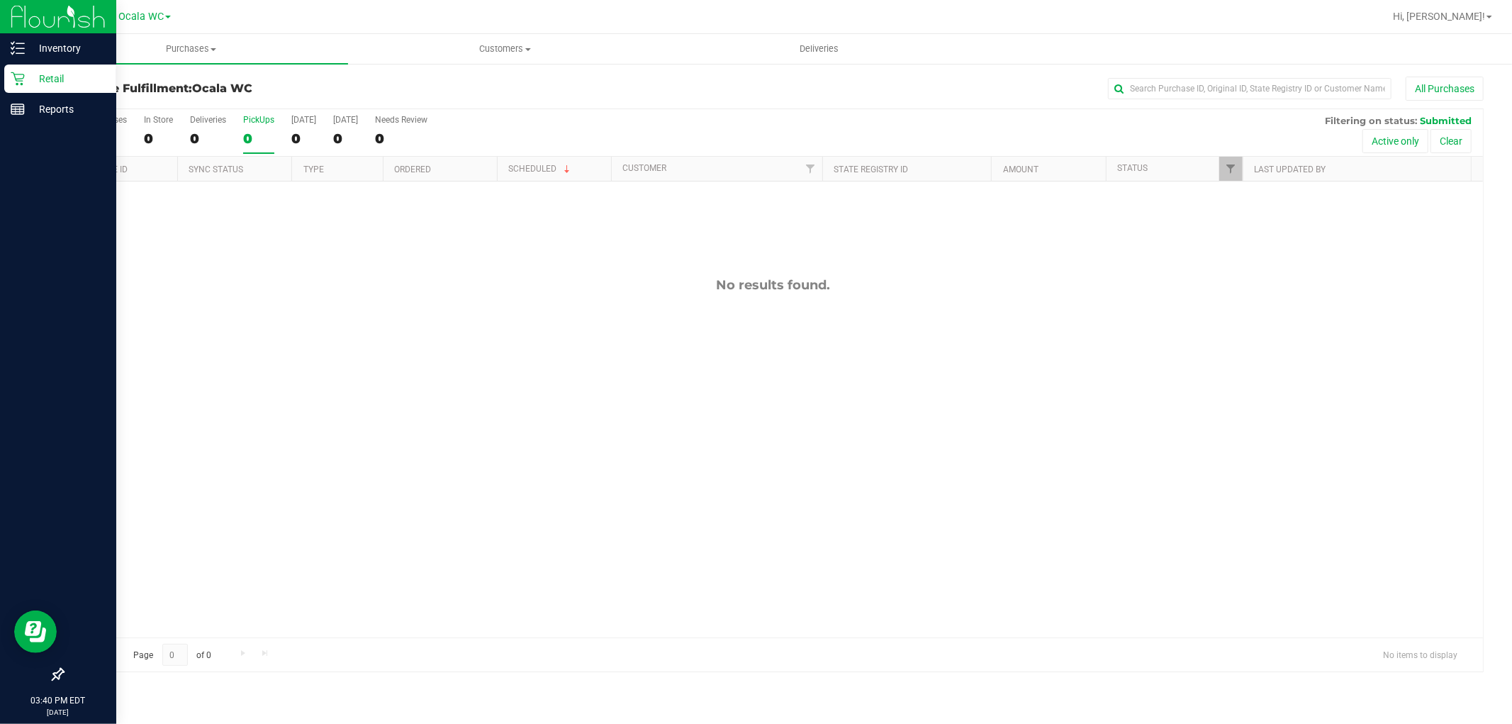
click at [20, 72] on icon at bounding box center [18, 79] width 14 height 14
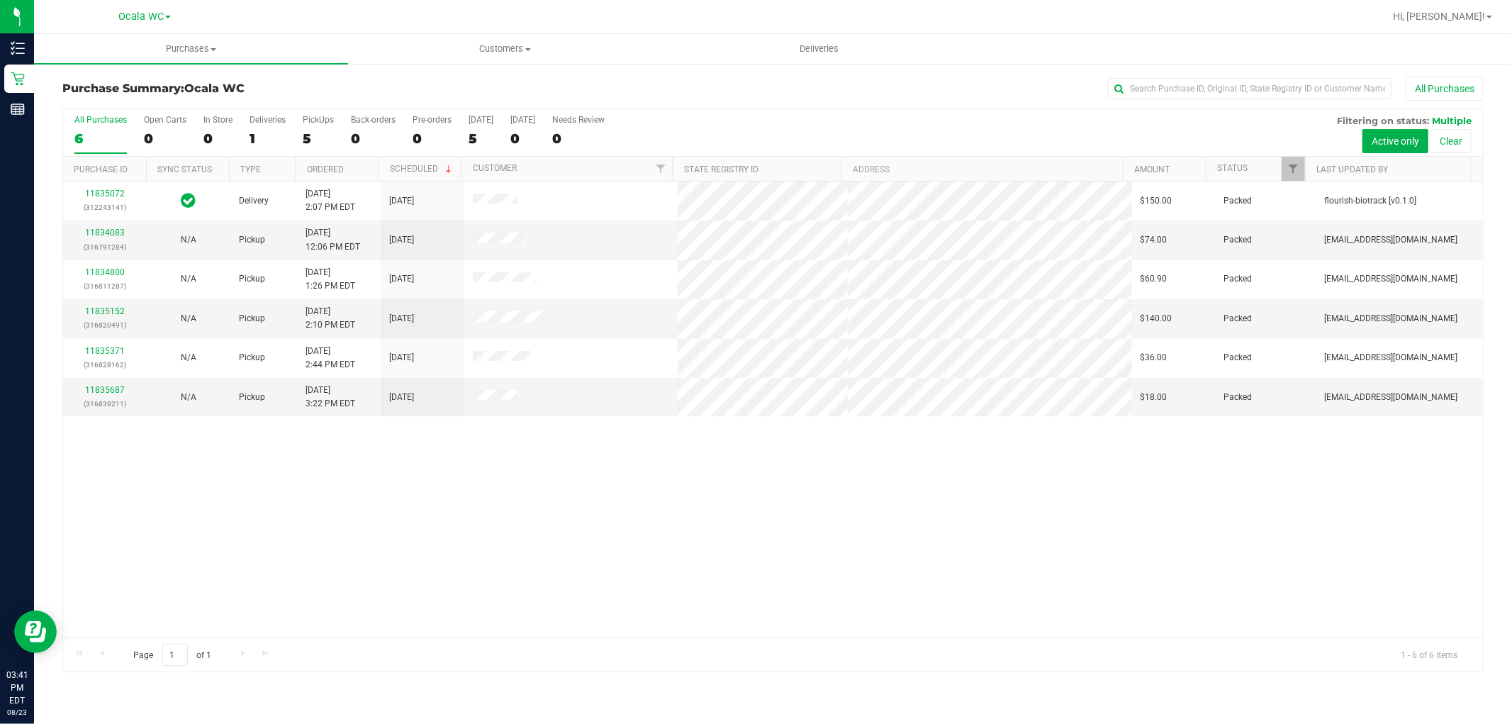
click at [466, 691] on div "Purchases Summary of purchases Fulfillment All purchases Customers All customer…" at bounding box center [773, 379] width 1478 height 690
click at [312, 128] on label "PickUps 5" at bounding box center [318, 134] width 31 height 39
click at [0, 0] on input "PickUps 5" at bounding box center [0, 0] width 0 height 0
